Goal: Communication & Community: Answer question/provide support

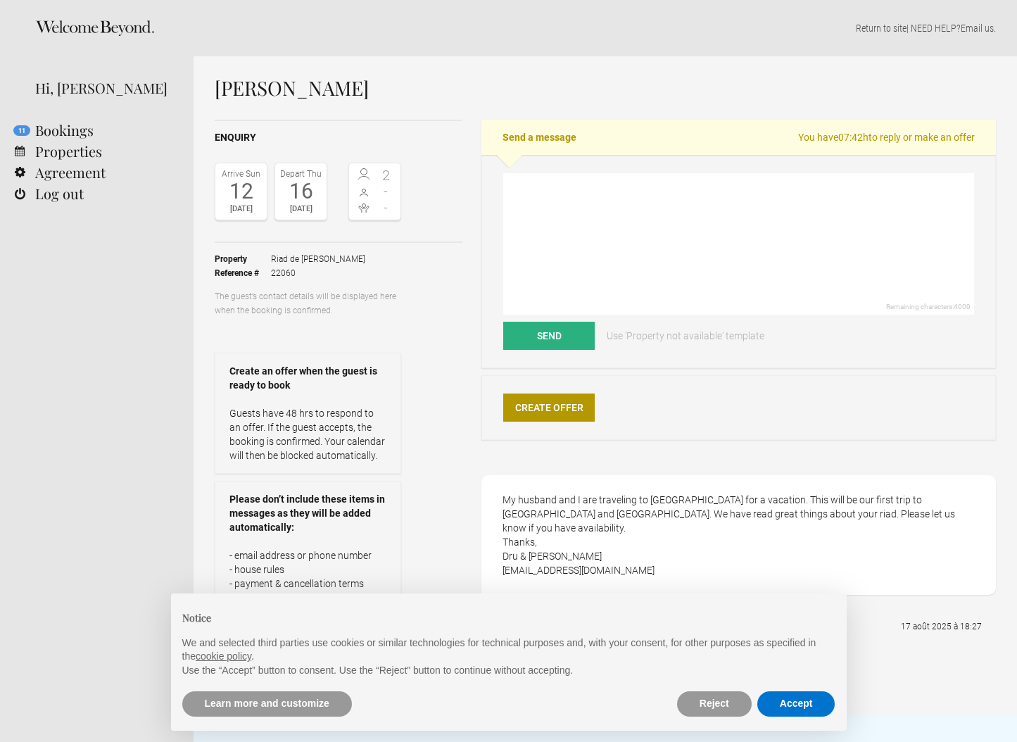
click at [683, 374] on div "Send a message You have 07:42h to reply or make an offer Remaining characters: …" at bounding box center [738, 392] width 514 height 545
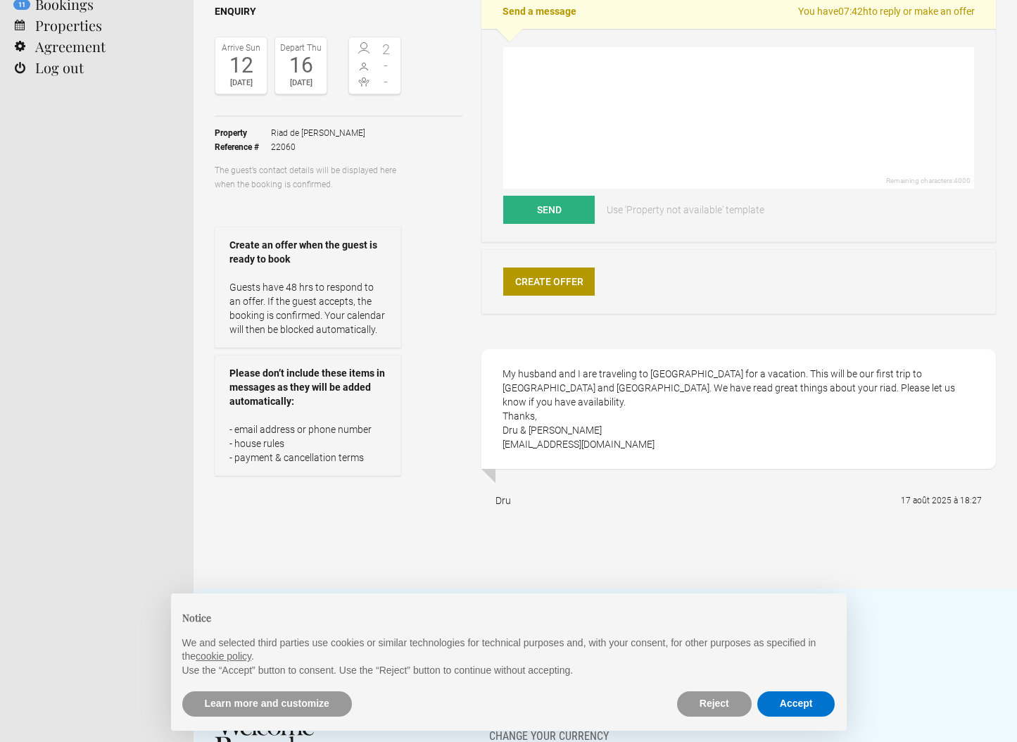
scroll to position [42, 0]
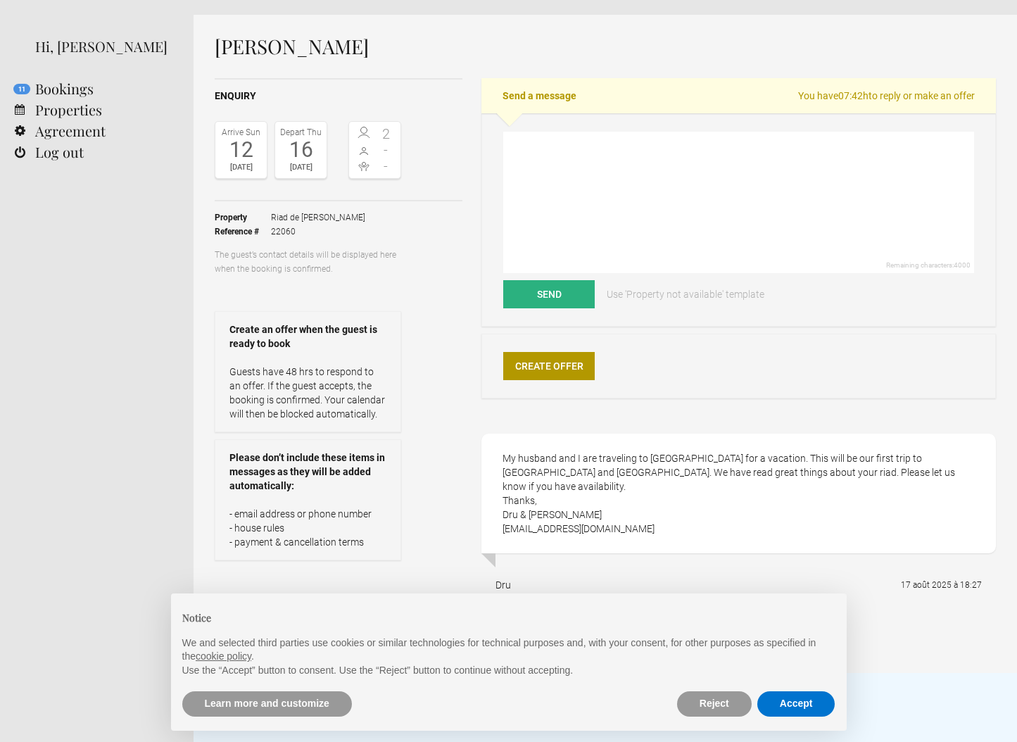
click at [645, 467] on div "My husband and I are traveling to [GEOGRAPHIC_DATA] for a vacation. This will b…" at bounding box center [738, 493] width 514 height 120
drag, startPoint x: 603, startPoint y: 514, endPoint x: 505, endPoint y: 516, distance: 97.8
click at [505, 516] on div "My husband and I are traveling to [GEOGRAPHIC_DATA] for a vacation. This will b…" at bounding box center [738, 493] width 514 height 120
copy div "[EMAIL_ADDRESS][DOMAIN_NAME]"
click at [770, 393] on div "Create Offer" at bounding box center [738, 366] width 514 height 65
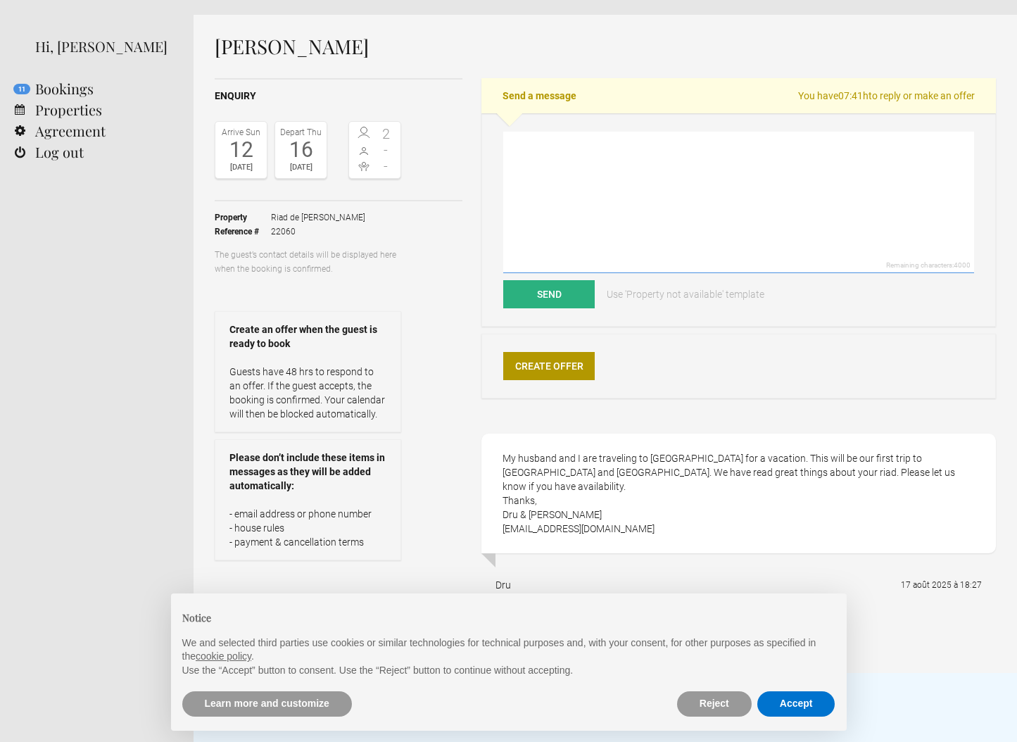
click at [692, 239] on textarea at bounding box center [738, 202] width 471 height 141
paste textarea "We would like to thank you for your mail and for the interest that you have exp…"
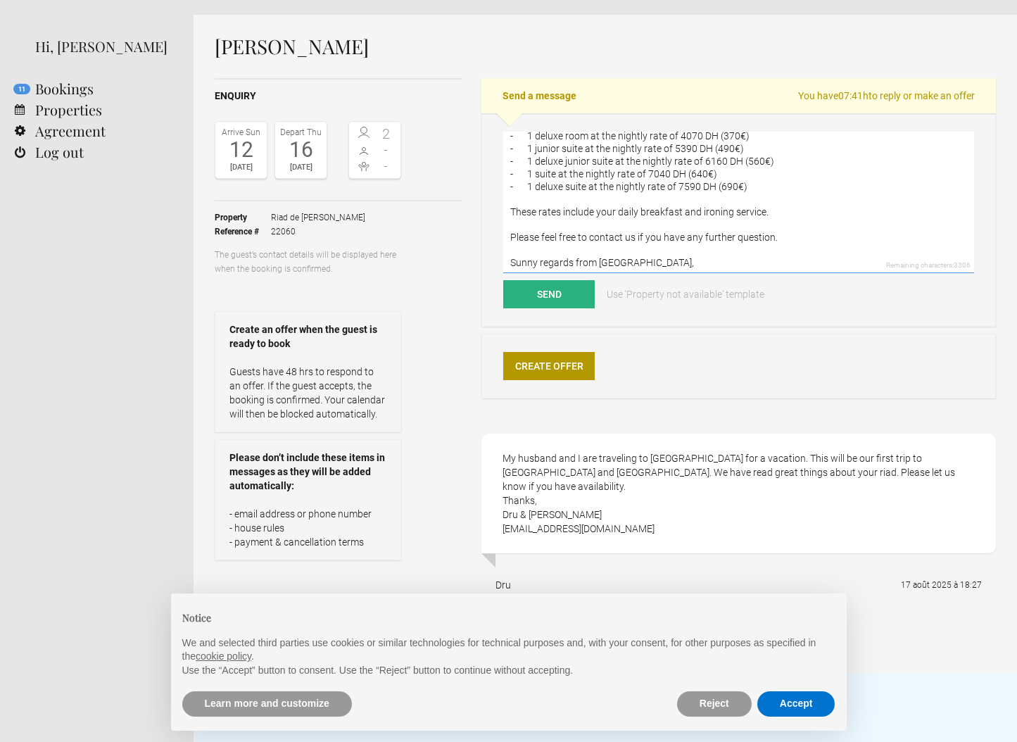
scroll to position [32, 0]
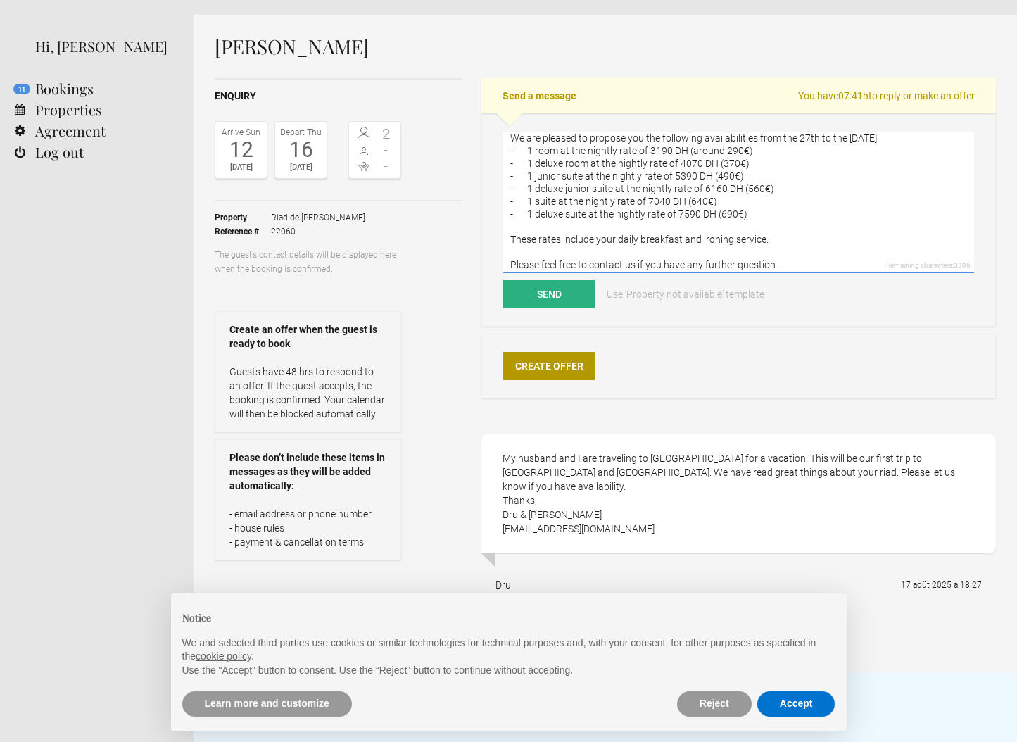
drag, startPoint x: 768, startPoint y: 186, endPoint x: 486, endPoint y: 163, distance: 283.2
click at [486, 163] on div "We would like to thank you for your mail and for the interest that you have exp…" at bounding box center [738, 219] width 514 height 213
click at [809, 149] on textarea "We would like to thank you for your mail and for the interest that you have exp…" at bounding box center [738, 202] width 471 height 141
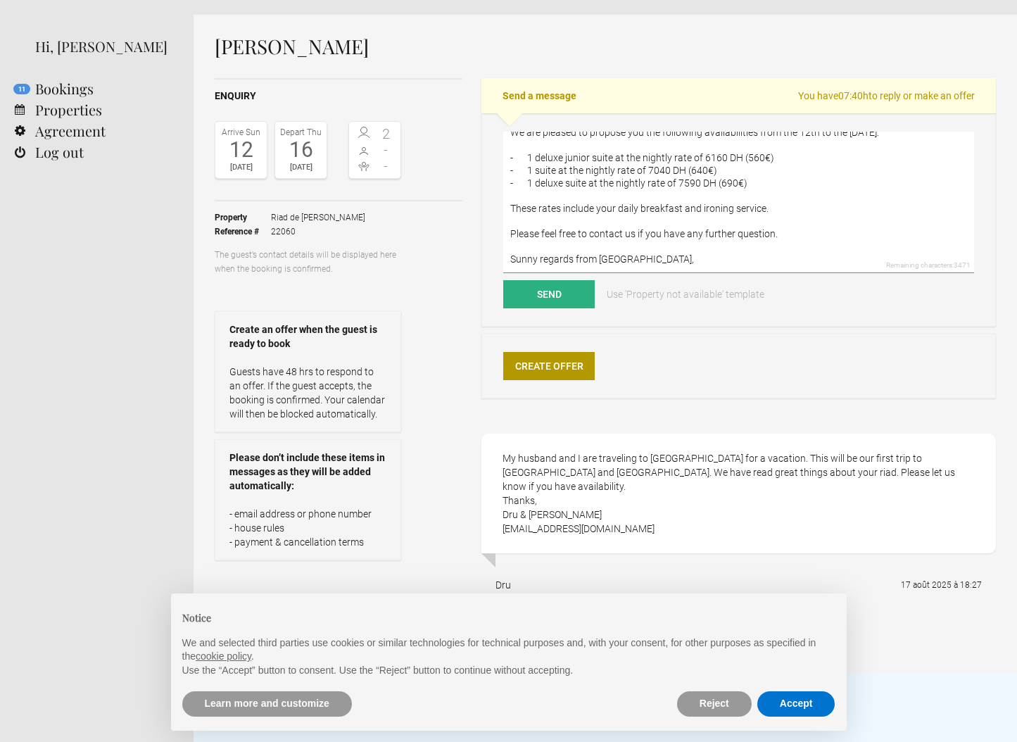
click at [853, 147] on textarea "We would like to thank you for your mail and for the interest that you have exp…" at bounding box center [738, 202] width 471 height 141
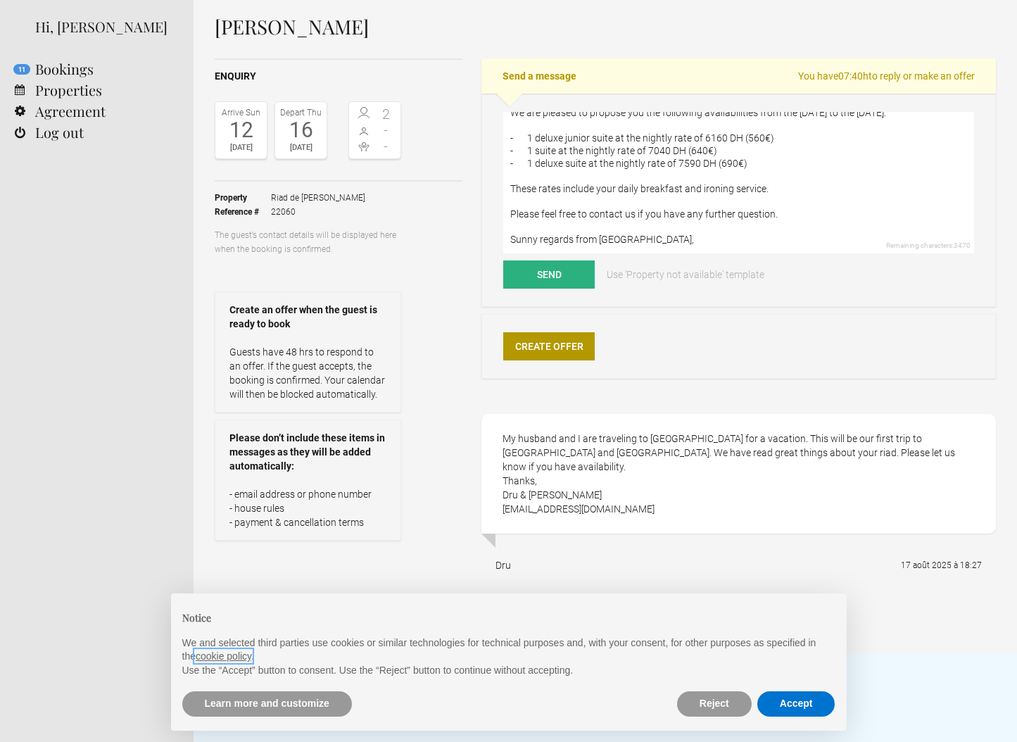
scroll to position [63, 0]
click at [729, 229] on textarea "We would like to thank you for your mail and for the interest that you have exp…" at bounding box center [738, 182] width 471 height 141
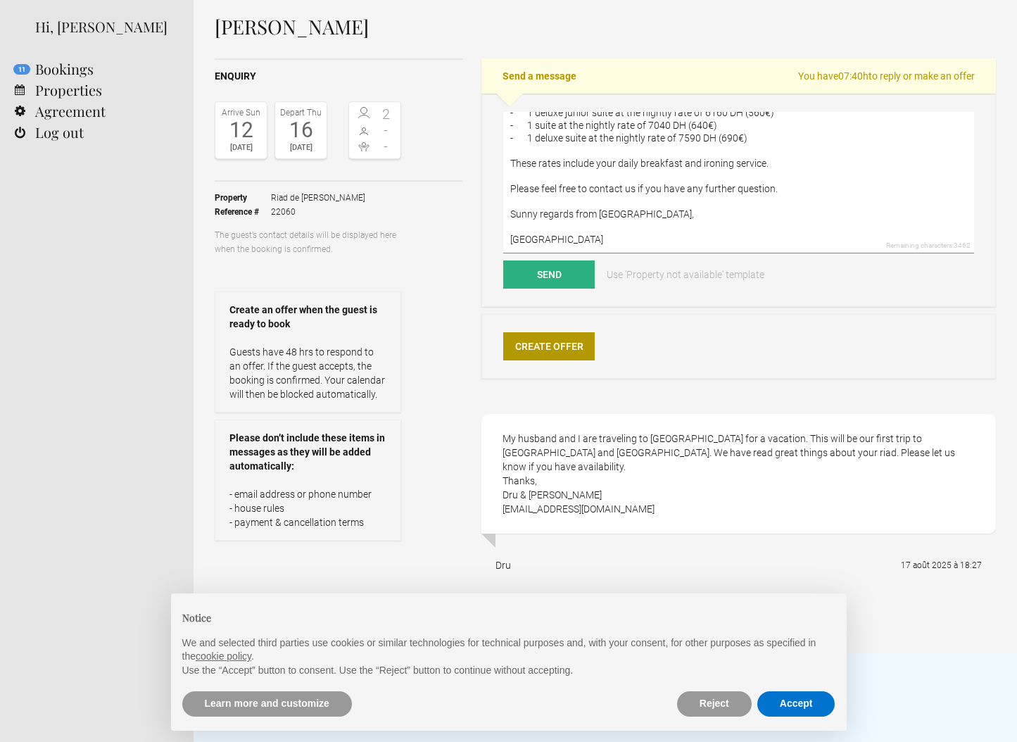
scroll to position [0, 0]
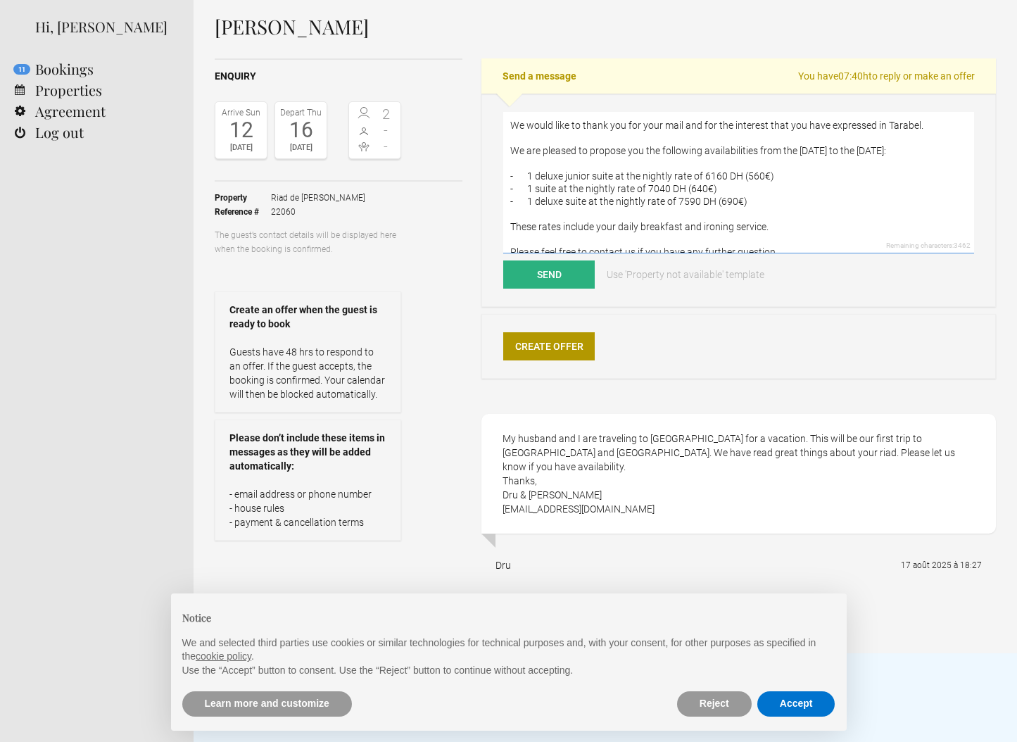
click at [515, 141] on textarea "We would like to thank you for your mail and for the interest that you have exp…" at bounding box center [738, 182] width 471 height 141
click at [883, 163] on textarea "We would like to thank you for your mail and for the interest that you have exp…" at bounding box center [738, 182] width 471 height 141
click at [512, 134] on textarea "We would like to thank you for your mail and for the interest that you have exp…" at bounding box center [738, 182] width 471 height 141
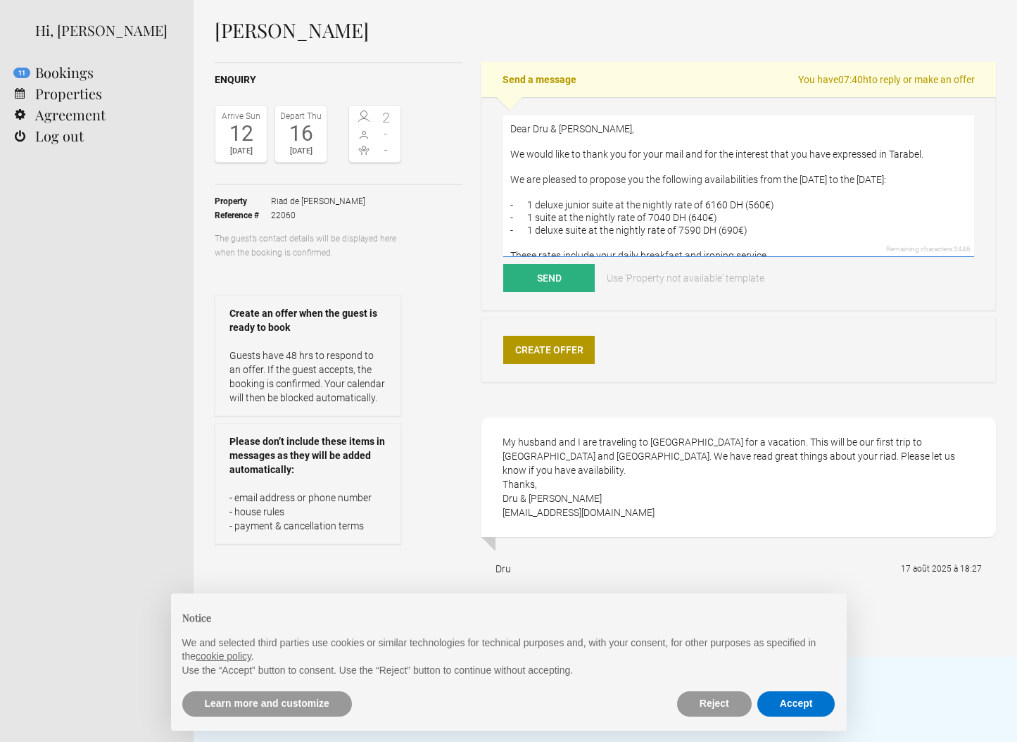
scroll to position [55, 0]
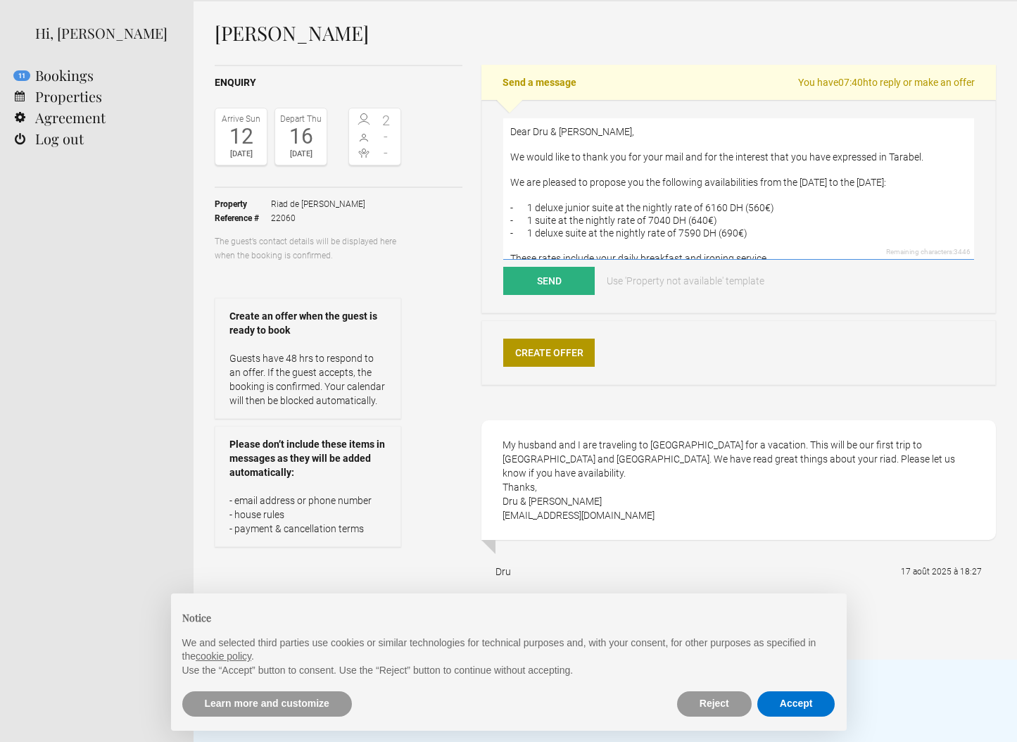
click at [676, 158] on textarea "Dear Dru & [PERSON_NAME], We would like to thank you for your mail and for the …" at bounding box center [738, 188] width 471 height 141
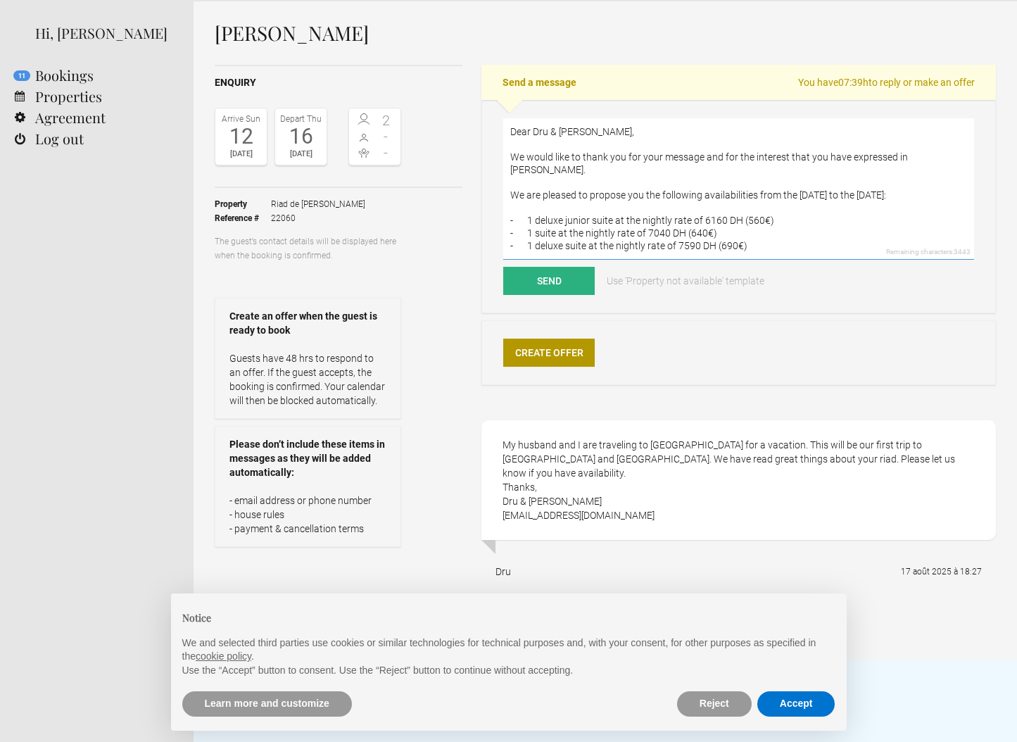
scroll to position [101, 0]
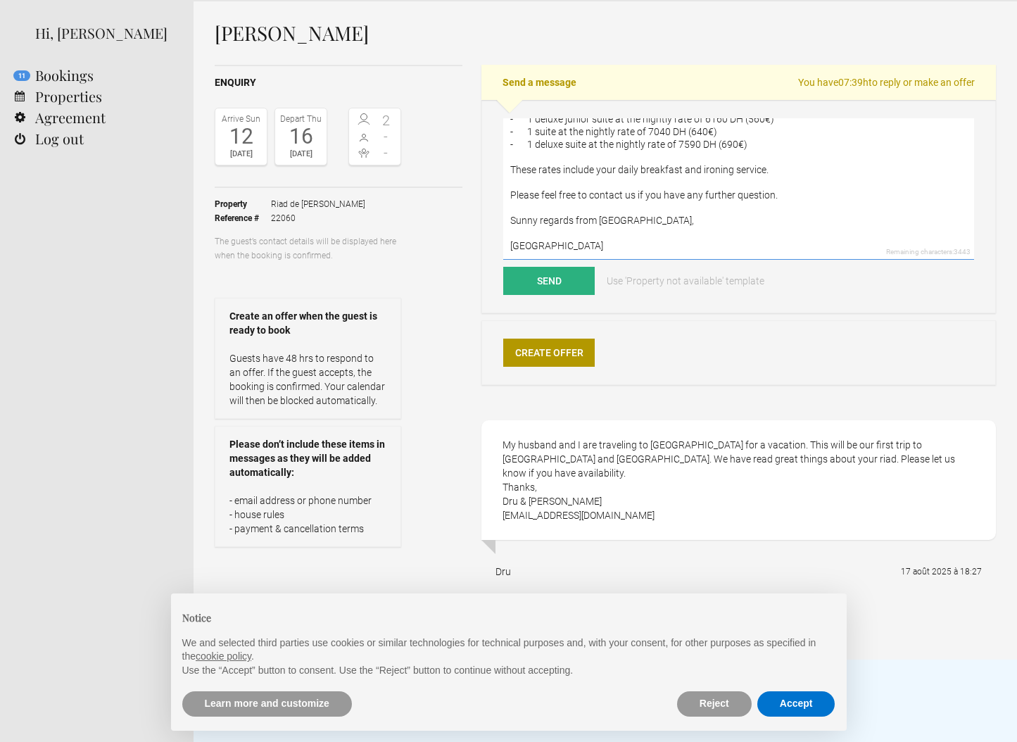
click at [677, 249] on textarea "Dear Dru & [PERSON_NAME], We would like to thank you for your message and for t…" at bounding box center [738, 188] width 471 height 141
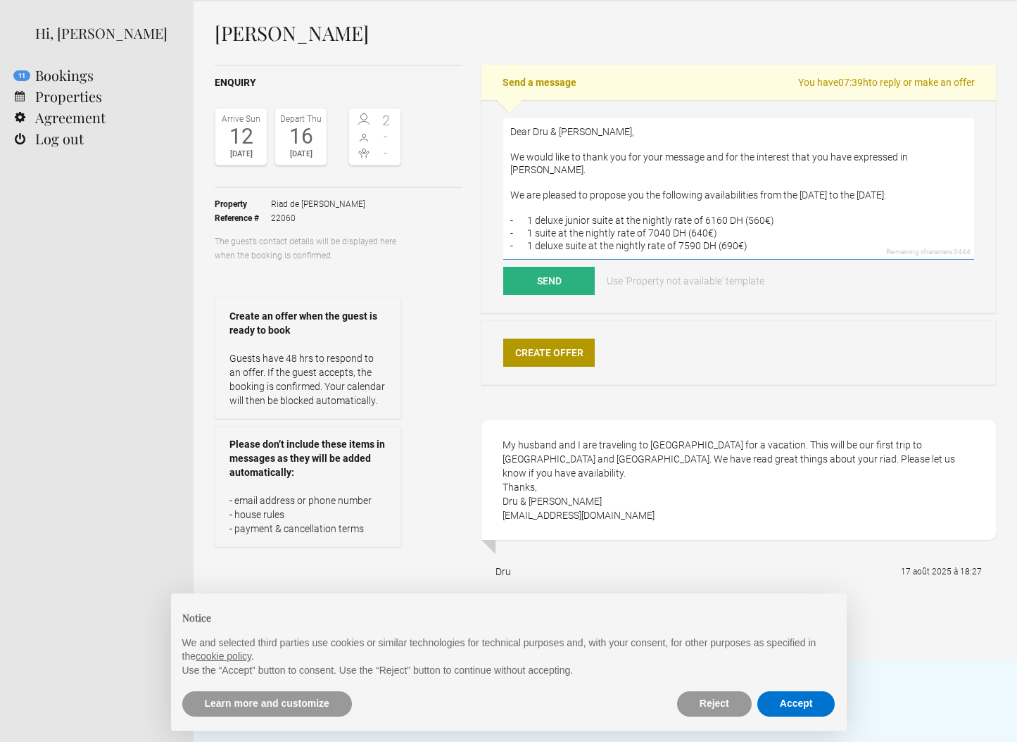
scroll to position [89, 0]
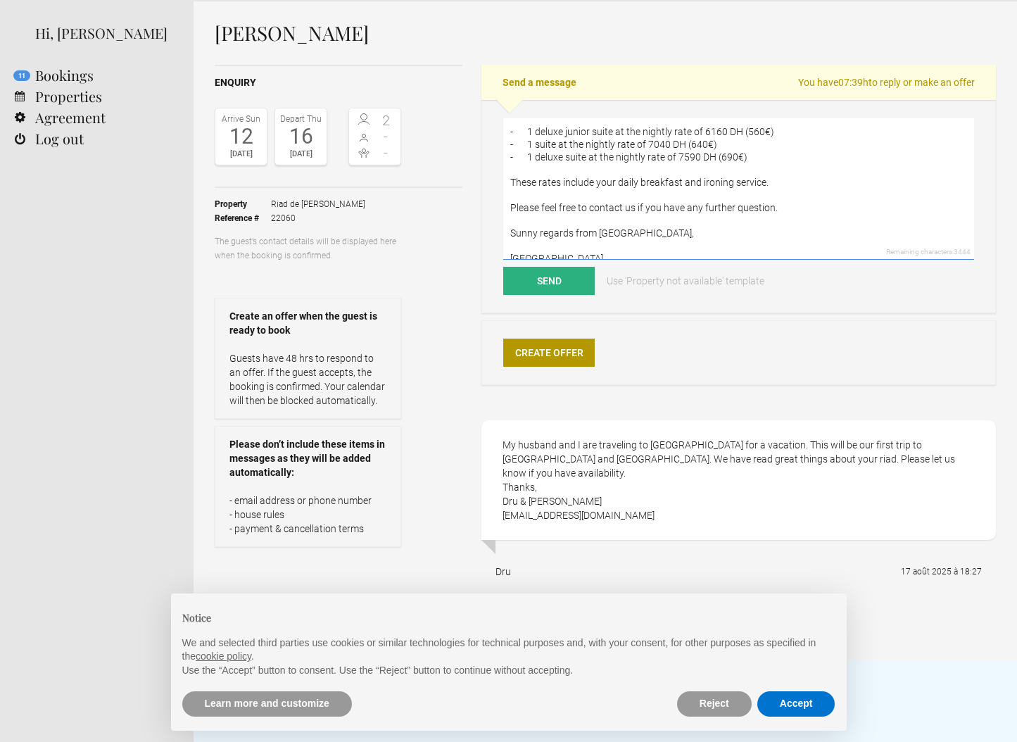
click at [662, 219] on textarea "Dear Dru & [PERSON_NAME], We would like to thank you for your message and for t…" at bounding box center [738, 188] width 471 height 141
type textarea "Dear Dru & [PERSON_NAME], We would like to thank you for your message and for t…"
click at [587, 285] on button "Send" at bounding box center [548, 281] width 91 height 28
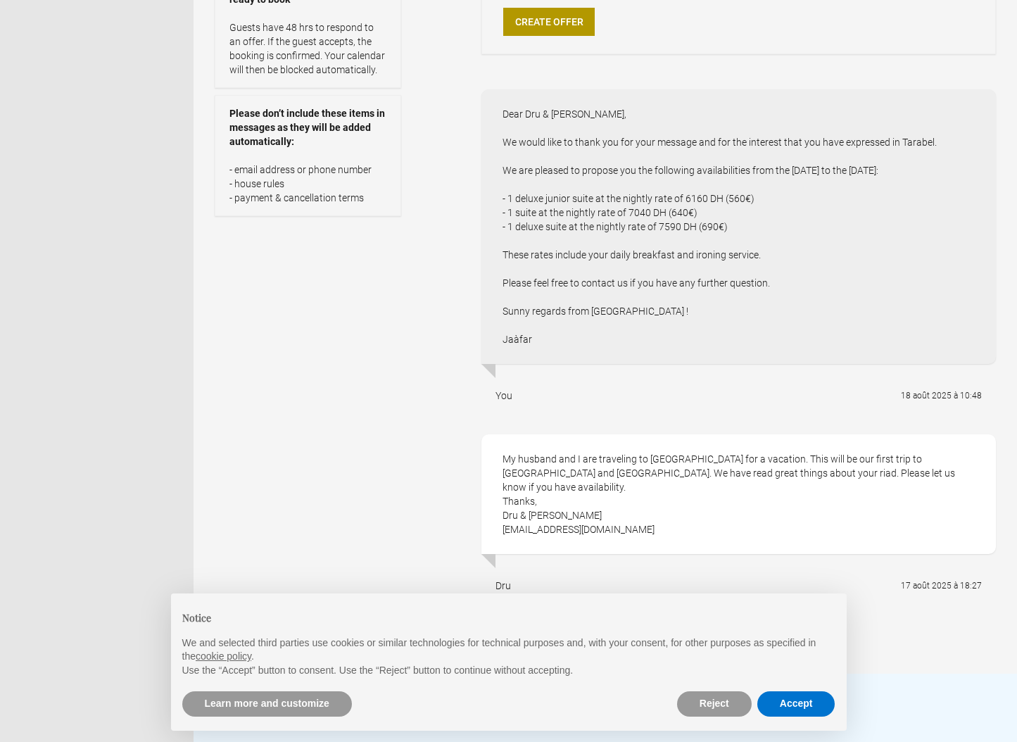
scroll to position [0, 0]
